Goal: Browse casually

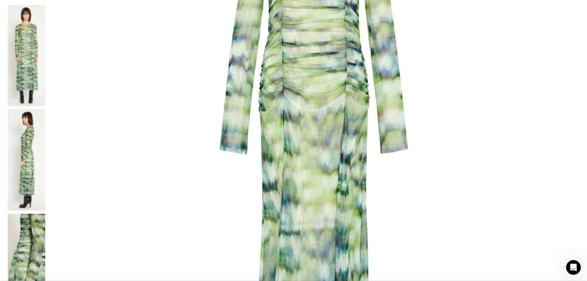
scroll to position [62, 0]
